Goal: Transaction & Acquisition: Purchase product/service

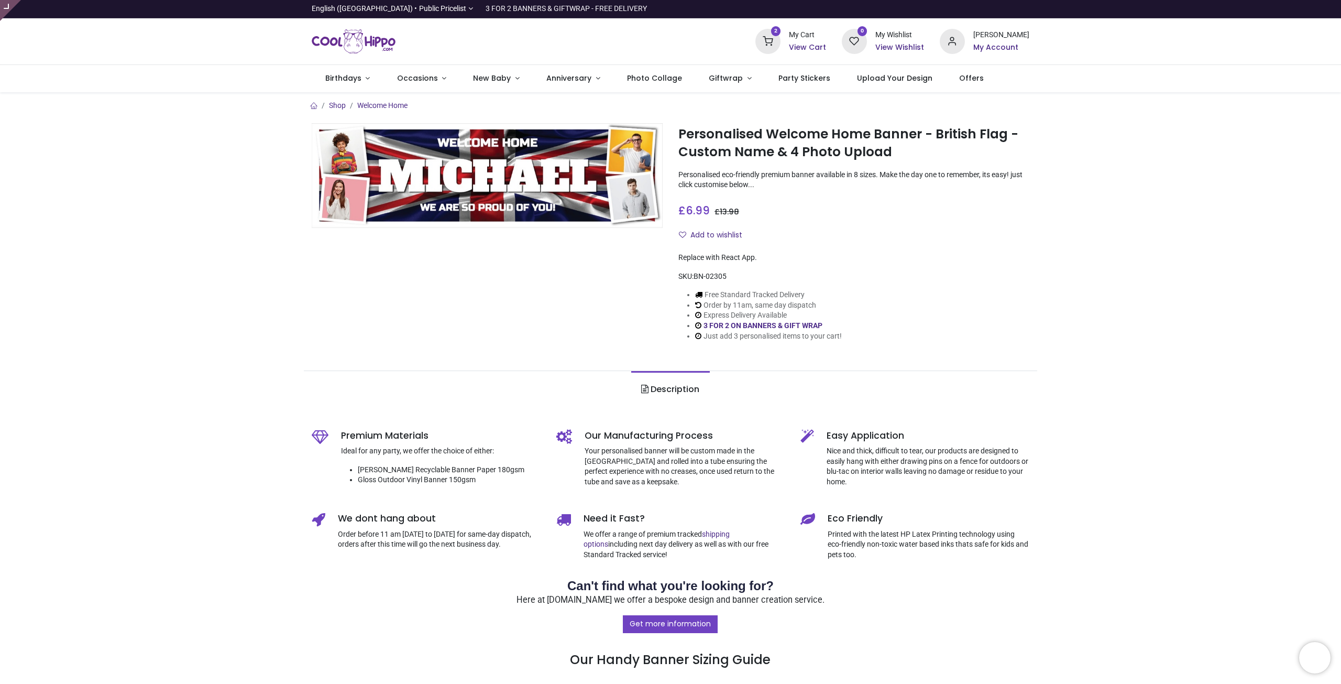
type input "**********"
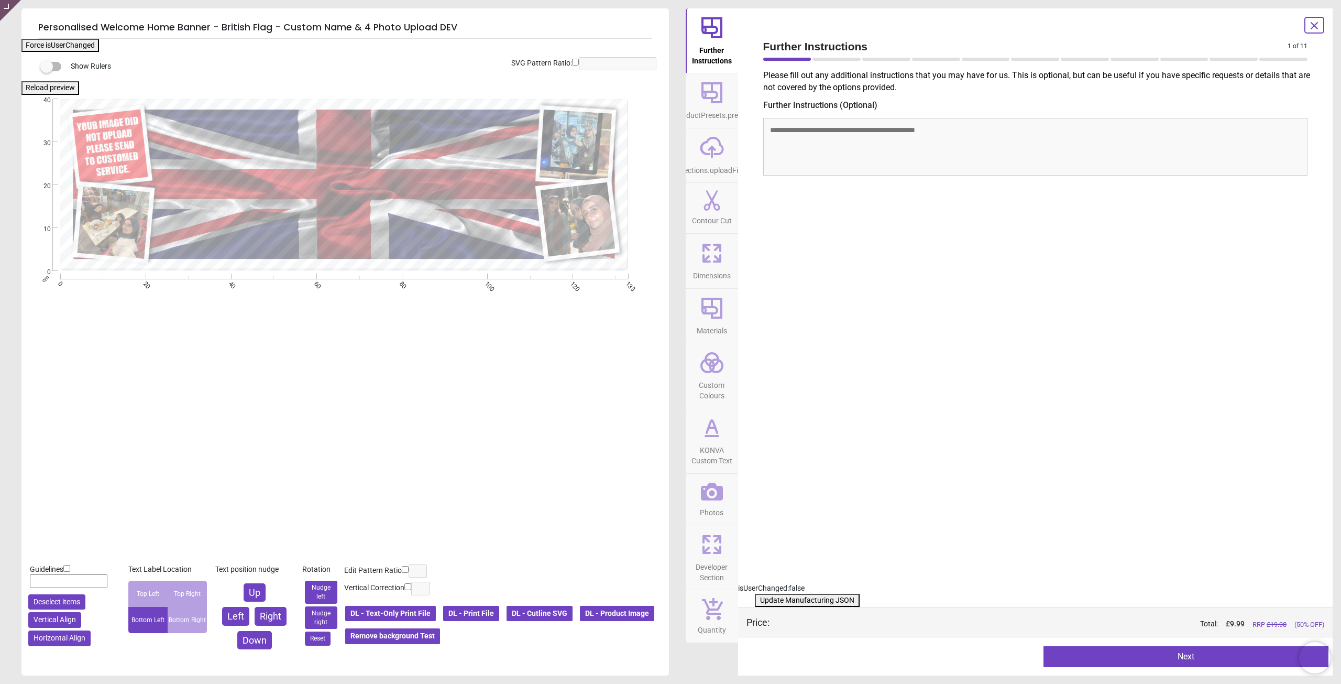
click at [705, 499] on icon at bounding box center [712, 492] width 22 height 18
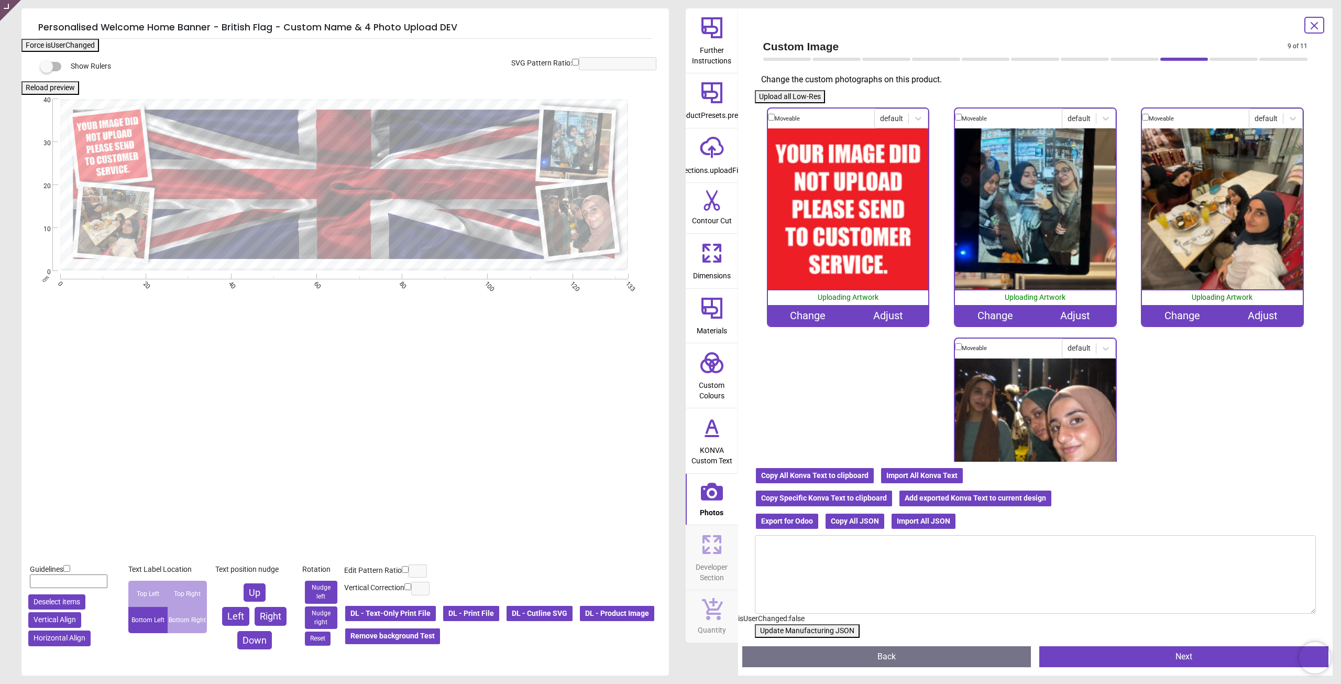
click at [801, 313] on div "Change" at bounding box center [808, 315] width 80 height 21
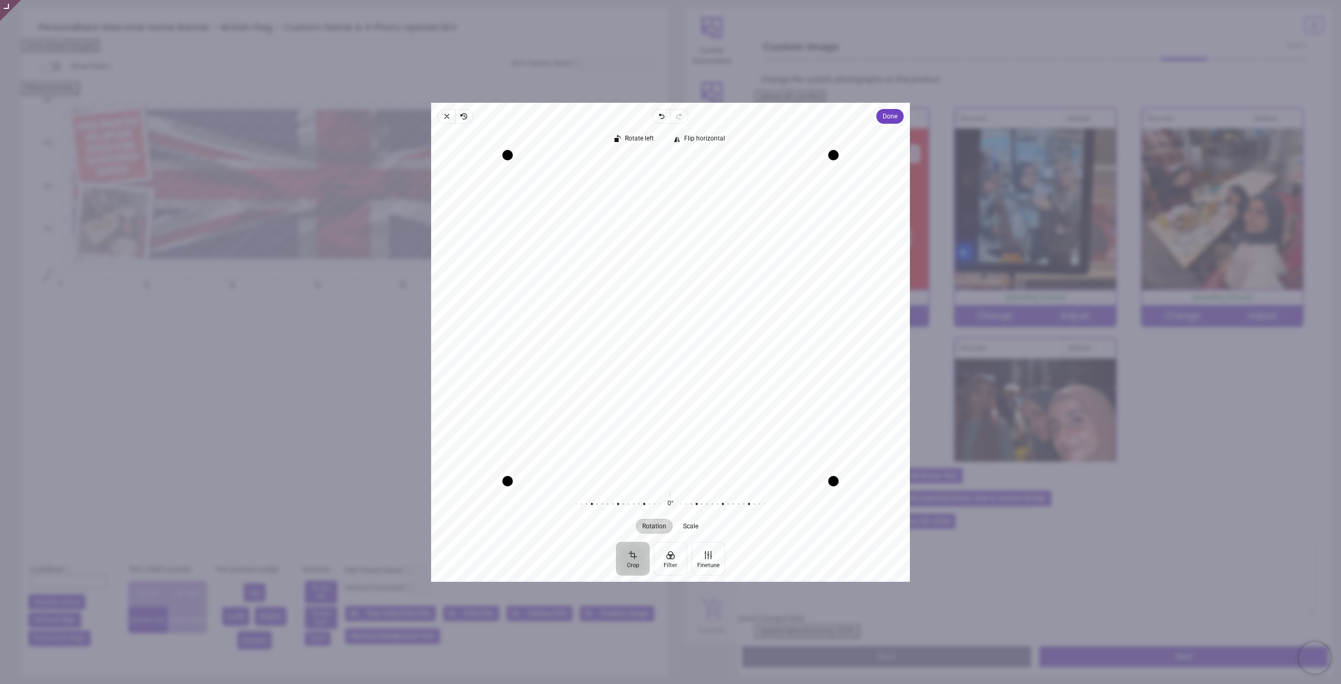
drag, startPoint x: 714, startPoint y: 316, endPoint x: 700, endPoint y: 258, distance: 59.3
click at [700, 258] on div "Recenter" at bounding box center [671, 318] width 462 height 326
click at [883, 116] on span "Done" at bounding box center [890, 116] width 15 height 13
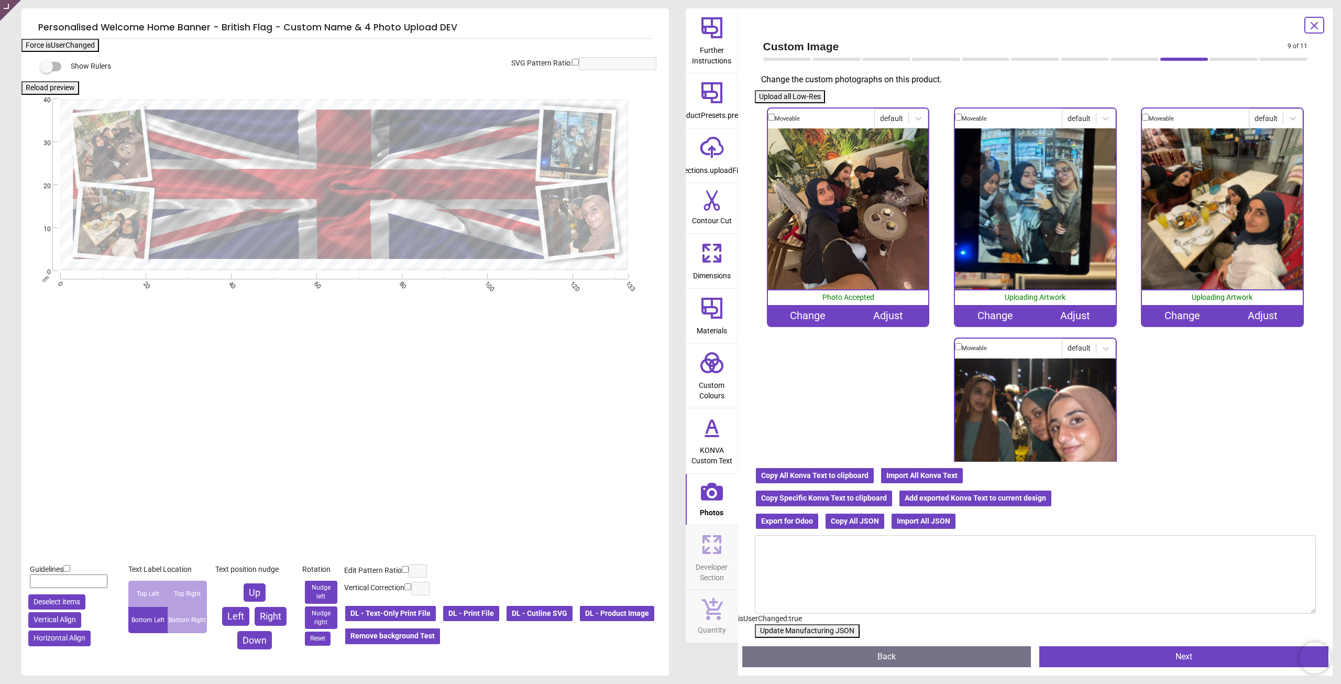
click at [793, 629] on button "Update Manufacturing JSON" at bounding box center [807, 631] width 105 height 14
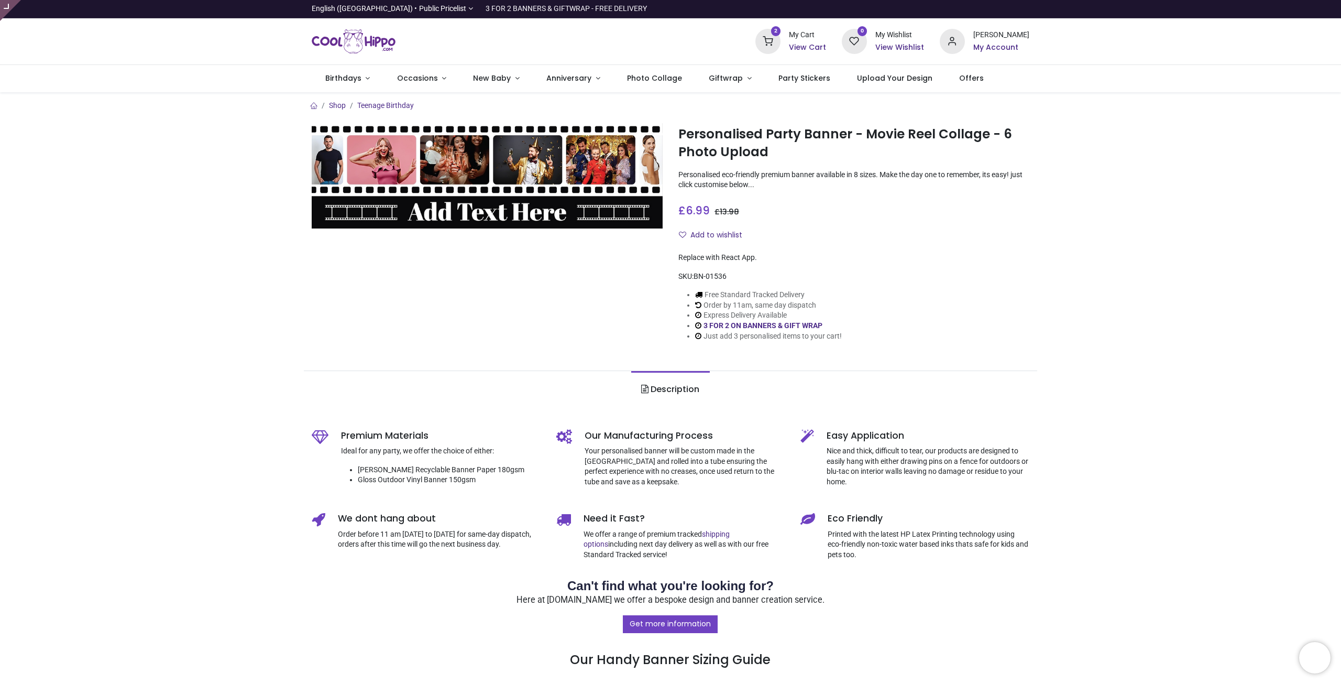
type input "**********"
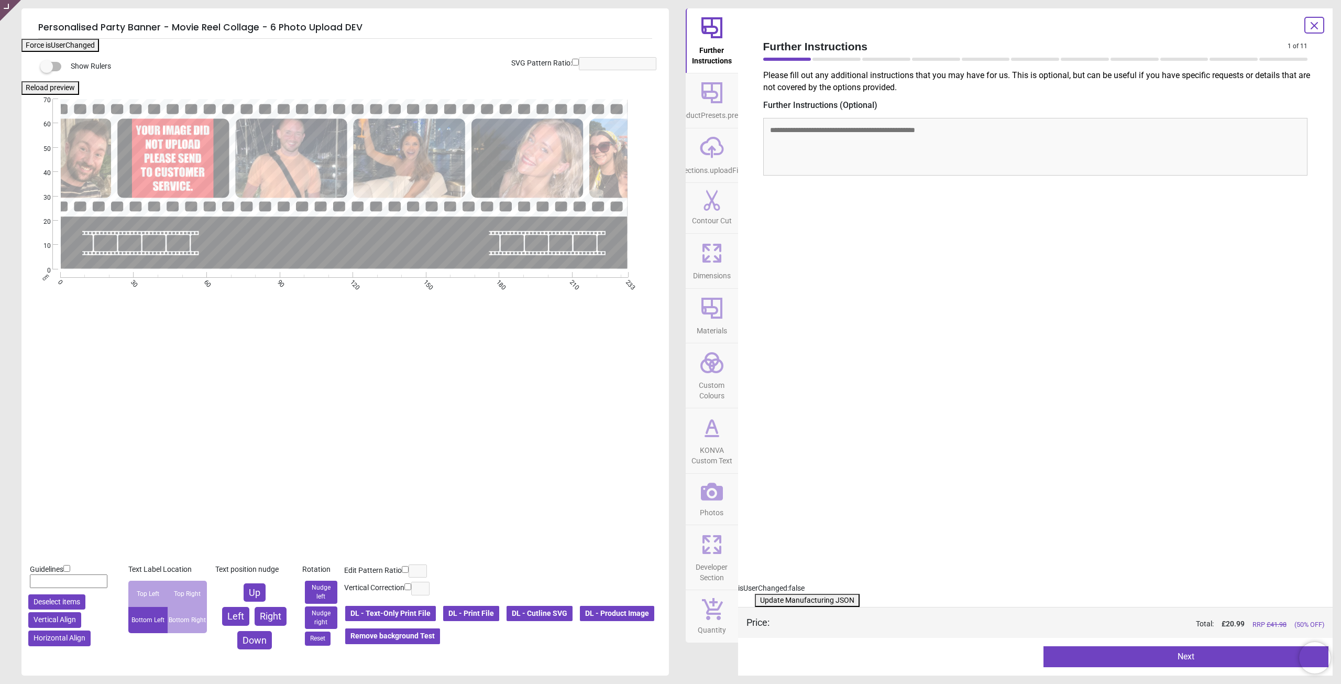
click at [713, 494] on icon at bounding box center [712, 492] width 22 height 18
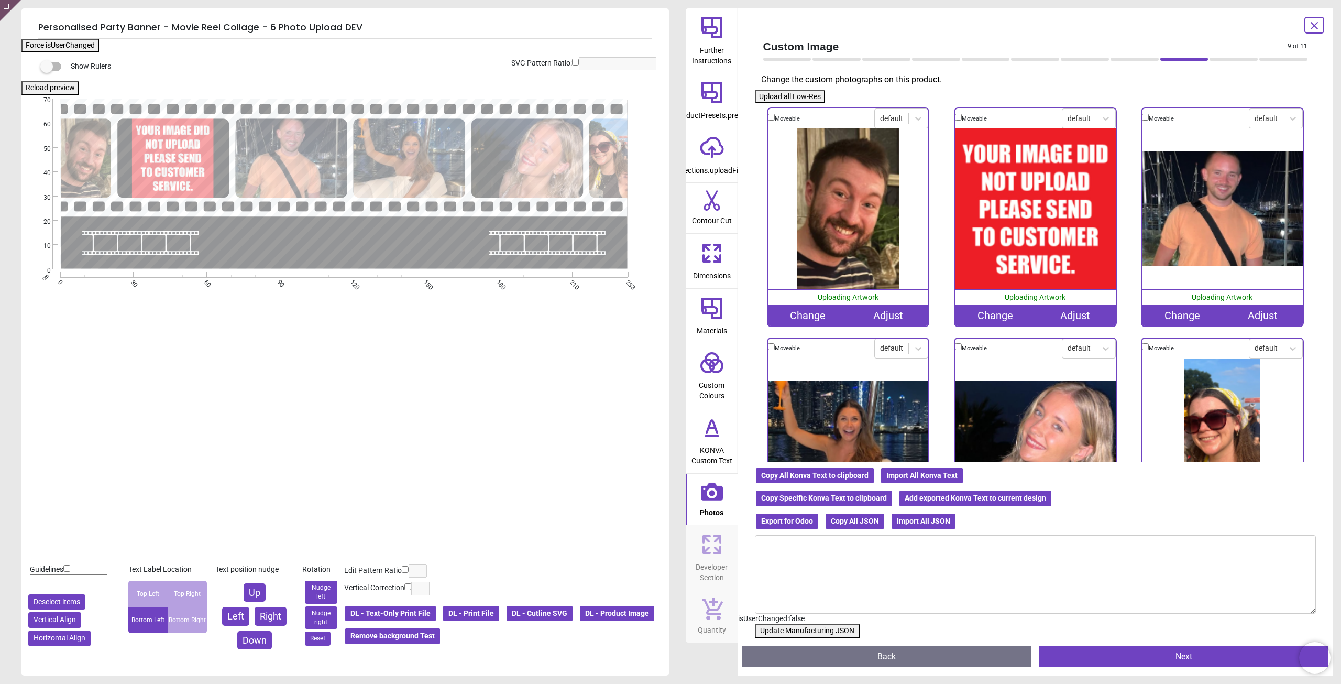
click at [1165, 315] on div "Change" at bounding box center [1182, 315] width 80 height 21
click at [999, 312] on div "Change" at bounding box center [995, 315] width 80 height 21
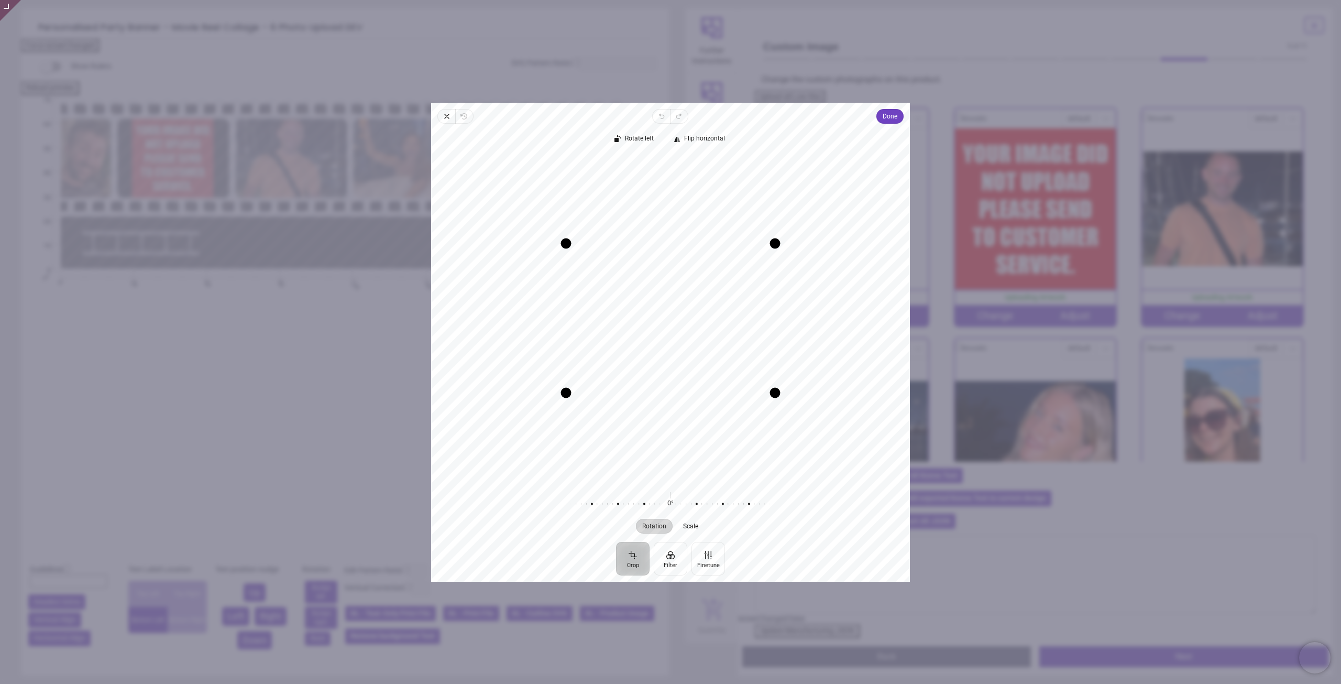
drag, startPoint x: 684, startPoint y: 319, endPoint x: 682, endPoint y: 332, distance: 13.8
click at [682, 332] on div "Recenter" at bounding box center [671, 318] width 462 height 326
click at [884, 117] on span "Done" at bounding box center [890, 116] width 15 height 13
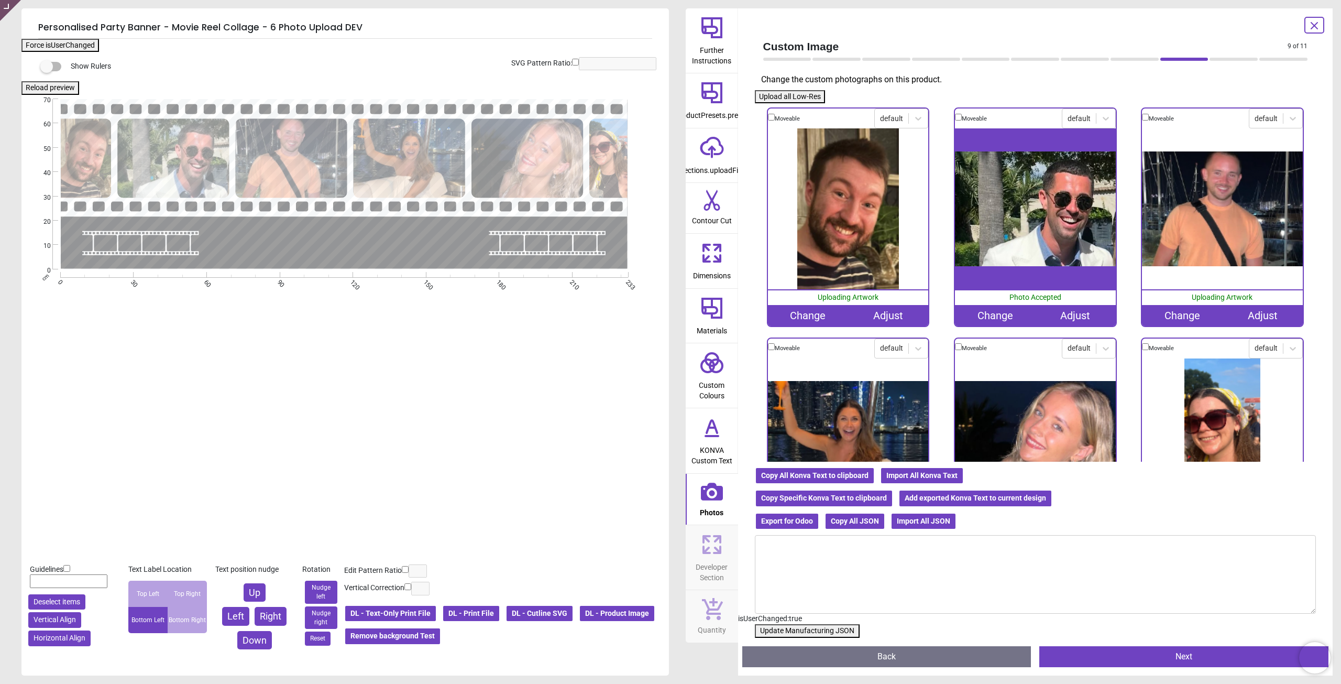
click at [788, 629] on button "Update Manufacturing JSON" at bounding box center [807, 631] width 105 height 14
drag, startPoint x: 788, startPoint y: 629, endPoint x: 528, endPoint y: 405, distance: 344.0
click at [788, 628] on button "Update Manufacturing JSON" at bounding box center [807, 631] width 105 height 14
